Goal: Navigation & Orientation: Find specific page/section

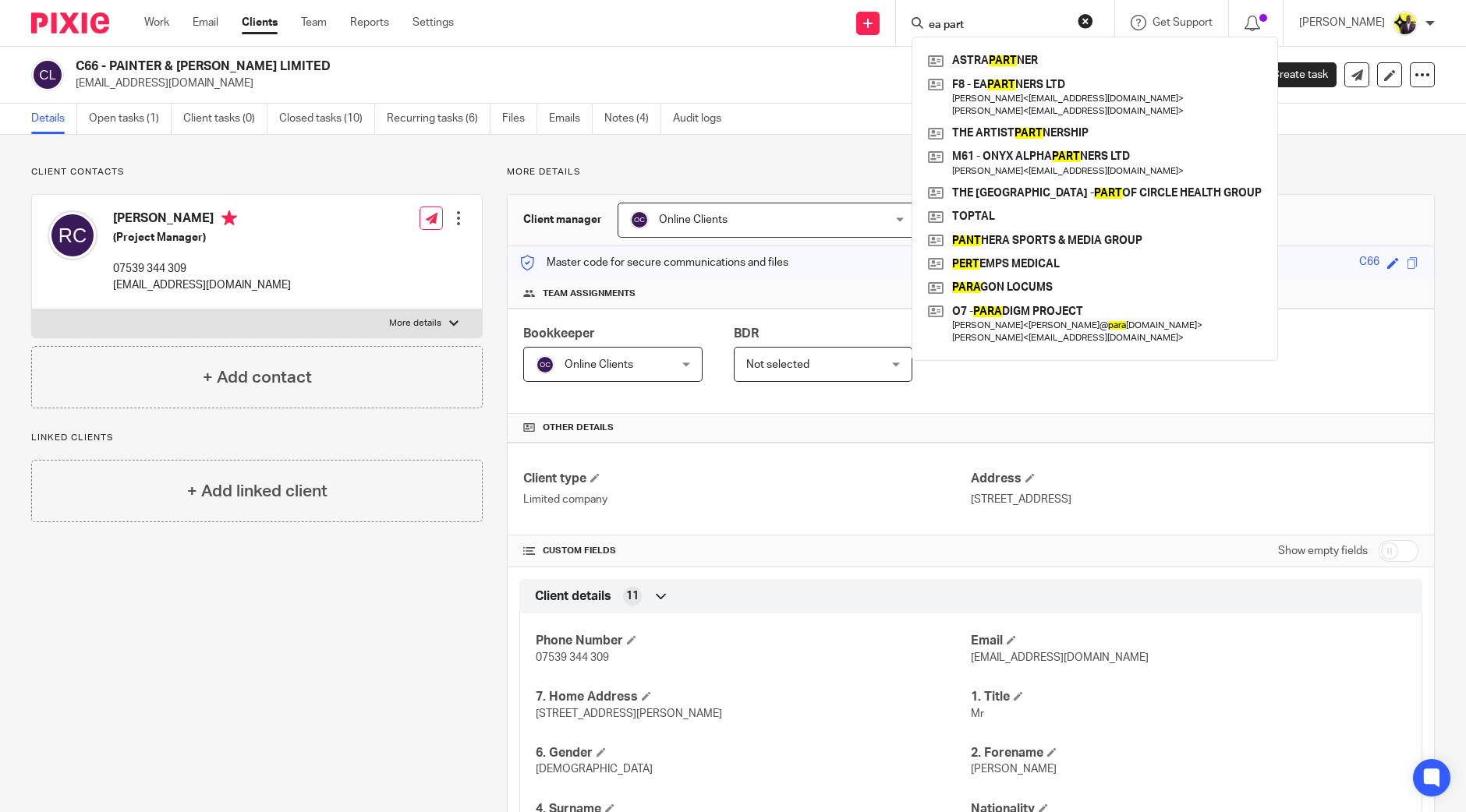
drag, startPoint x: 1029, startPoint y: 25, endPoint x: 870, endPoint y: 3, distance: 160.5
click at [870, 3] on div "Send new email Create task Add client Request signature ea part ASTRA PART NER …" at bounding box center [971, 23] width 989 height 46
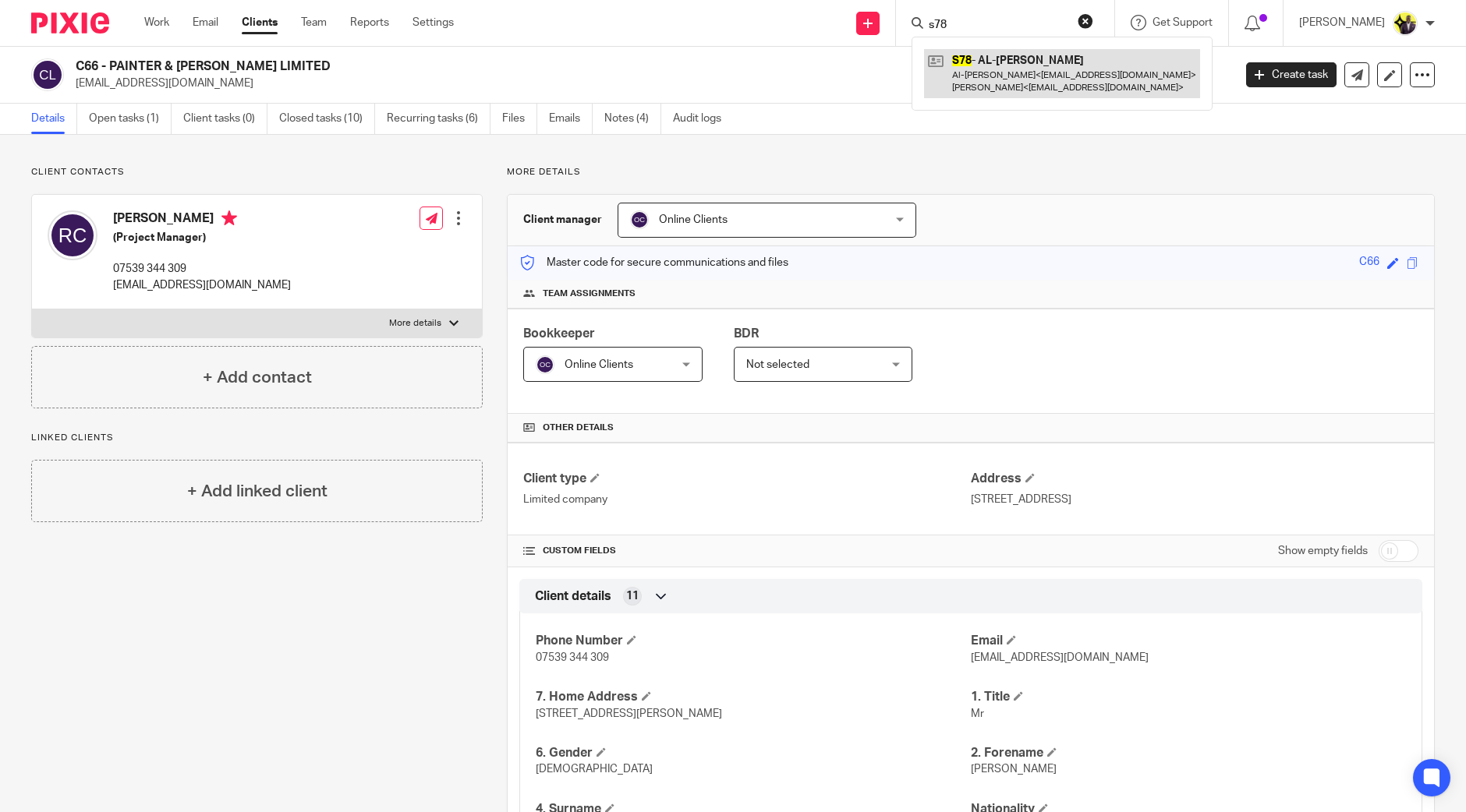
type input "s78"
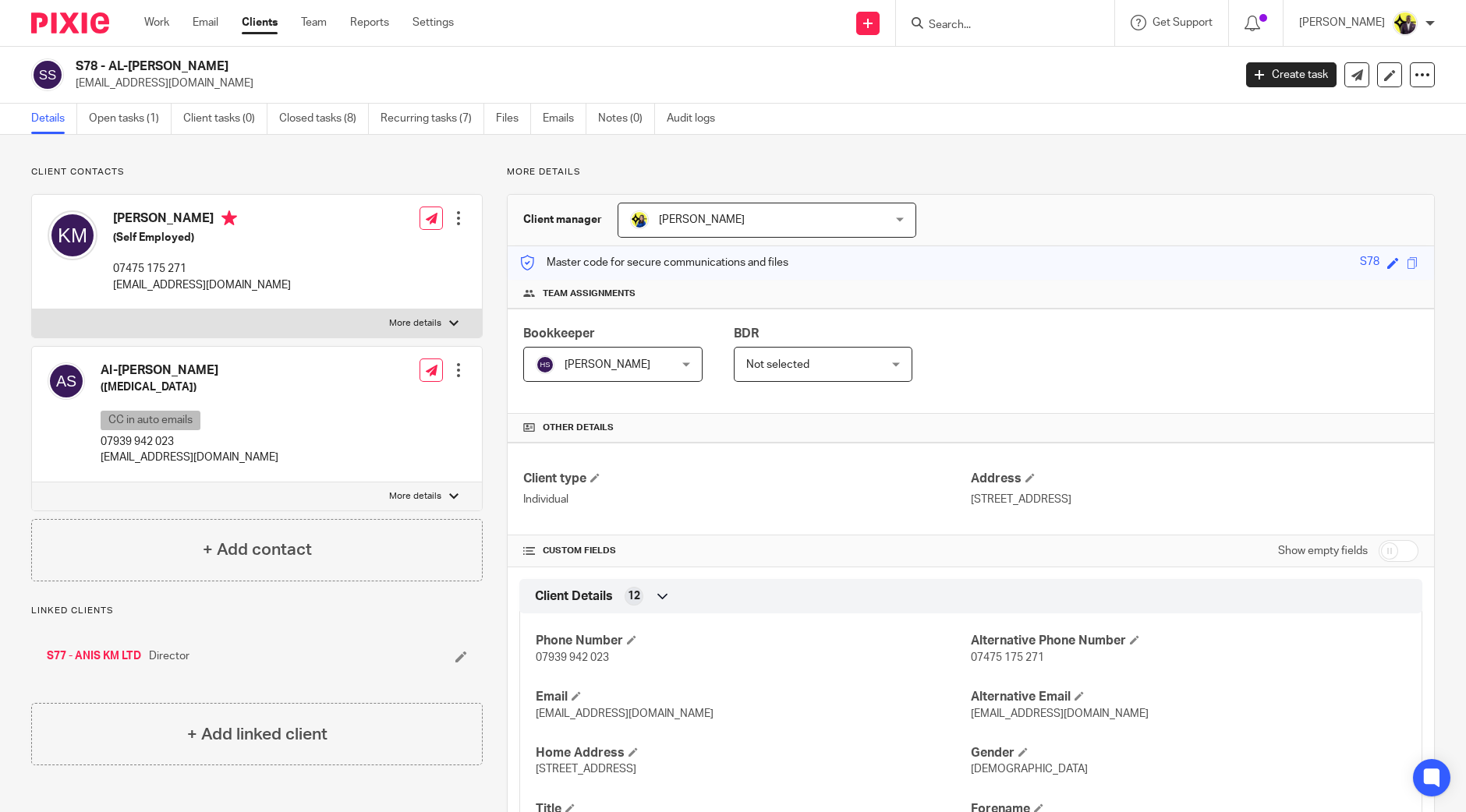
drag, startPoint x: 230, startPoint y: 62, endPoint x: 78, endPoint y: 62, distance: 152.0
click at [78, 62] on h2 "S78 - AL-[PERSON_NAME]" at bounding box center [534, 67] width 918 height 16
copy h2 "S78 - AL-[PERSON_NAME]"
click at [103, 652] on link "S77 - ANIS KM LTD" at bounding box center [94, 657] width 94 height 16
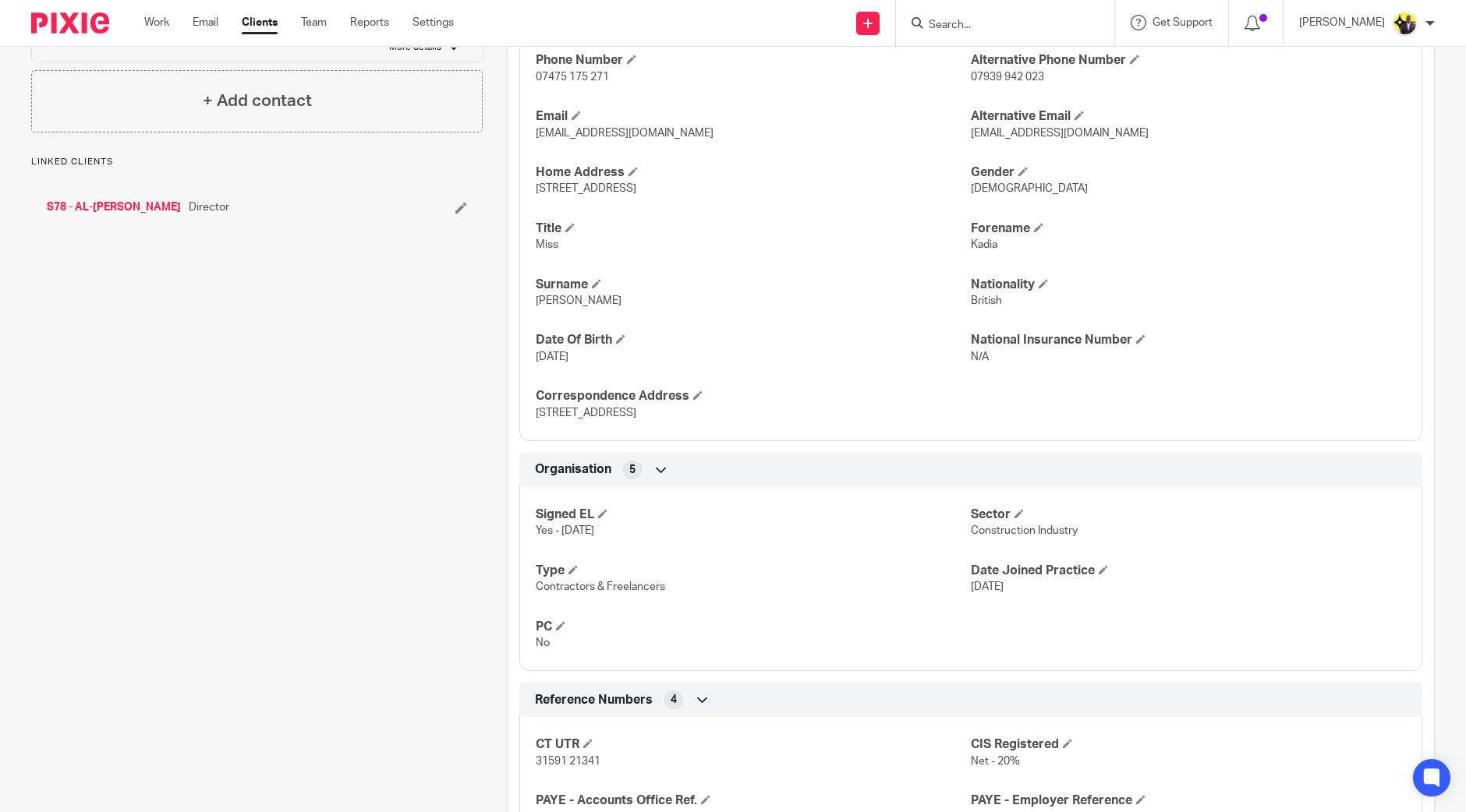
scroll to position [582, 0]
drag, startPoint x: 36, startPoint y: 220, endPoint x: 178, endPoint y: 230, distance: 142.4
click at [178, 230] on div "S78 - AL-[PERSON_NAME] Director" at bounding box center [257, 207] width 452 height 47
copy link "S78 - AL-[PERSON_NAME]"
